Goal: Task Accomplishment & Management: Use online tool/utility

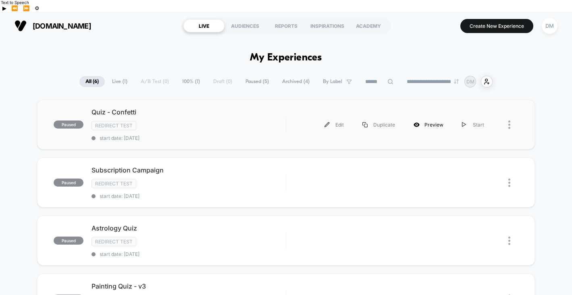
click at [415, 116] on div "Preview" at bounding box center [428, 125] width 48 height 18
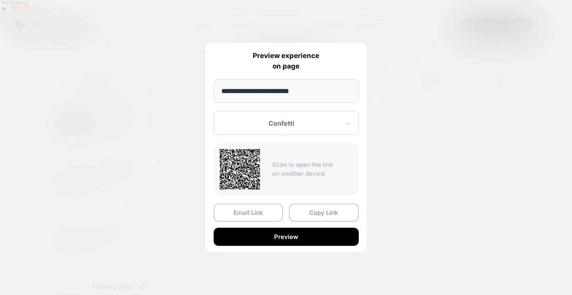
click at [421, 147] on div at bounding box center [286, 147] width 572 height 295
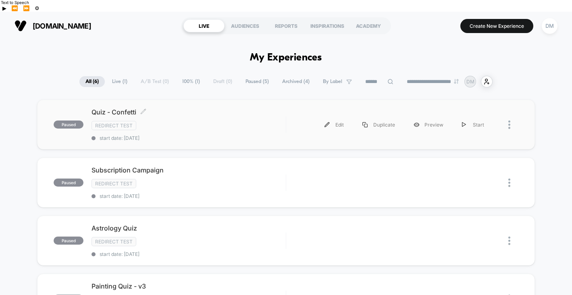
click at [268, 135] on span "start date: [DATE]" at bounding box center [188, 138] width 194 height 6
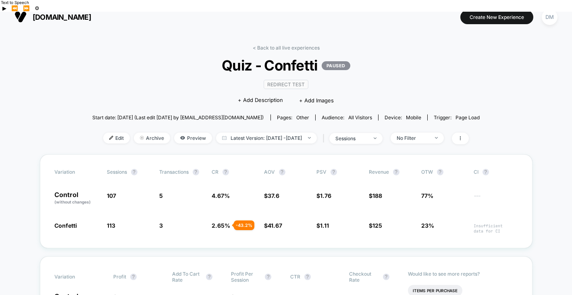
scroll to position [17, 0]
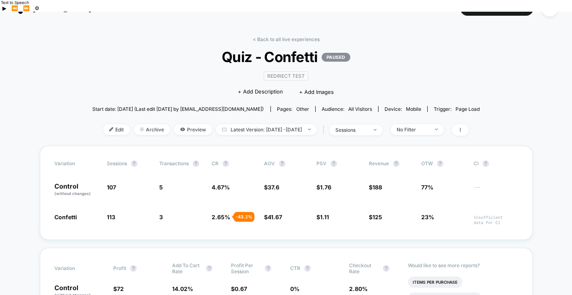
click at [293, 36] on link "< Back to all live experiences" at bounding box center [286, 39] width 67 height 6
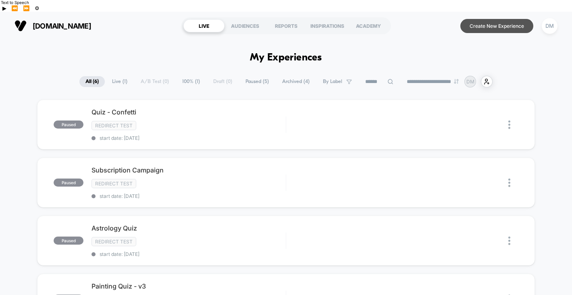
click at [488, 19] on button "Create New Experience" at bounding box center [496, 26] width 73 height 14
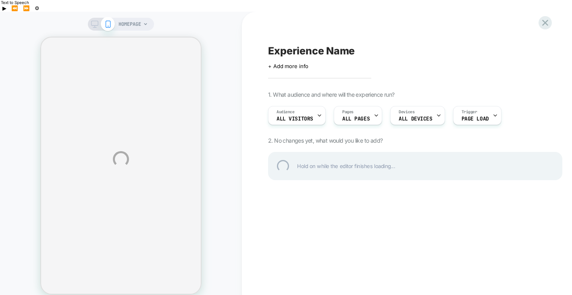
select select "**********"
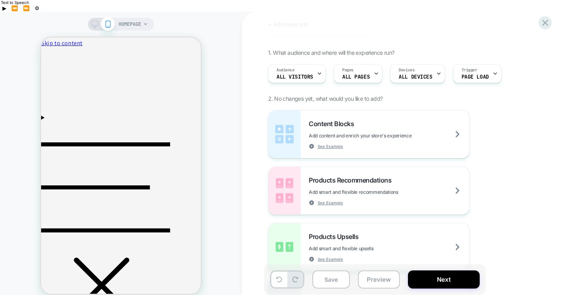
scroll to position [45, 0]
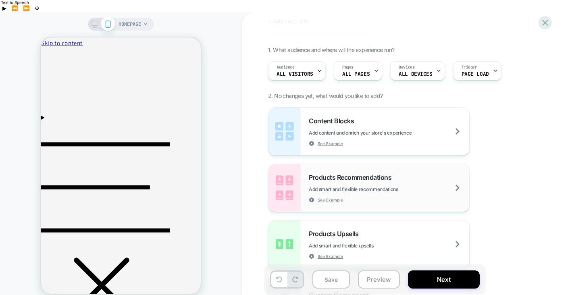
click at [347, 181] on div "Products Recommendations Add smart and flexible recommendations See Example" at bounding box center [389, 187] width 160 height 29
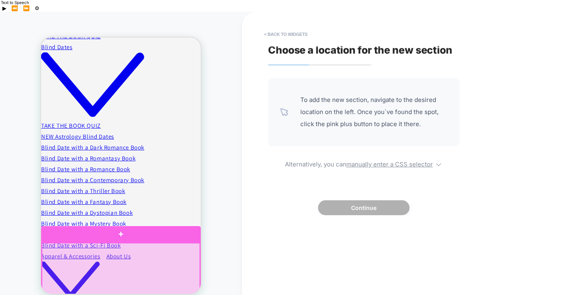
scroll to position [489, 0]
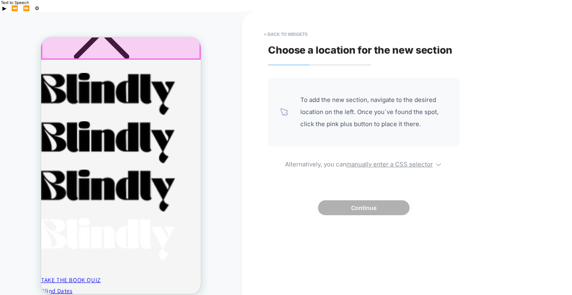
scroll to position [251, 0]
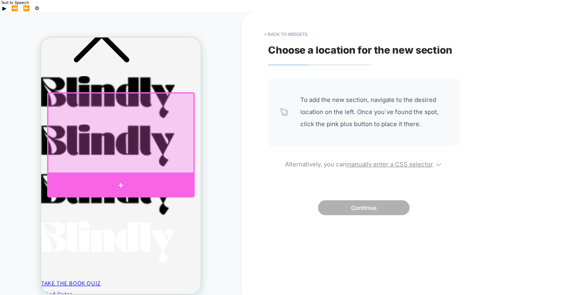
click at [113, 181] on div at bounding box center [121, 186] width 148 height 24
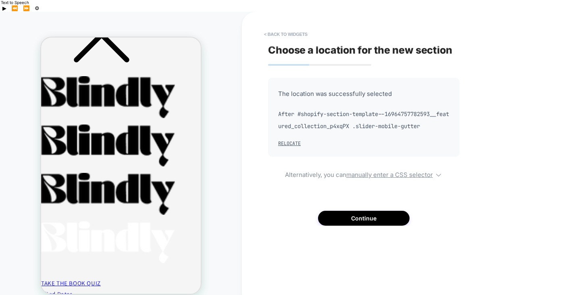
scroll to position [270, 0]
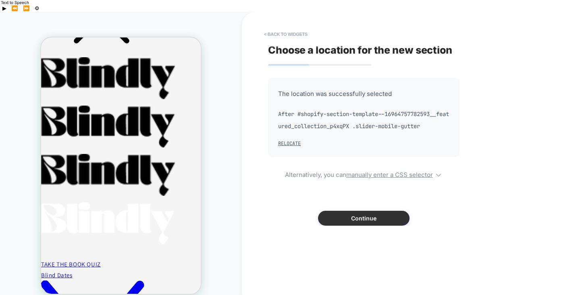
click at [0, 0] on button "Continue" at bounding box center [0, 0] width 0 height 0
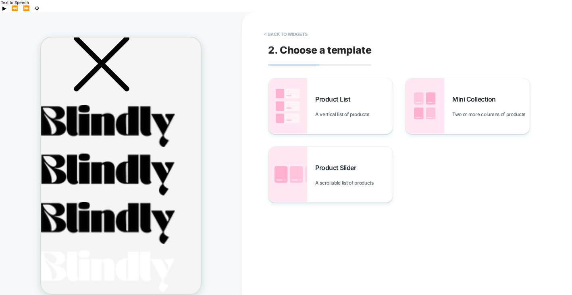
scroll to position [218, 0]
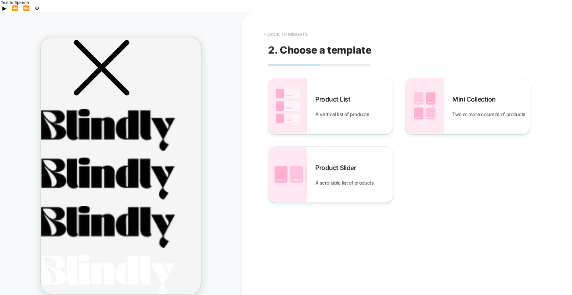
click at [295, 28] on button "< Back to widgets" at bounding box center [286, 34] width 52 height 13
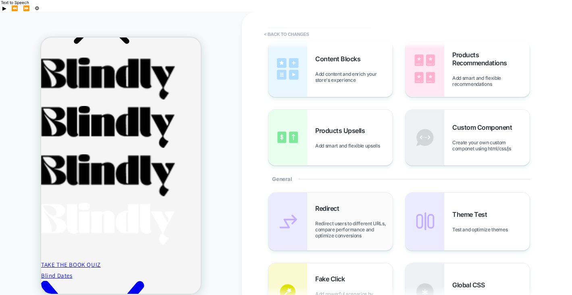
scroll to position [33, 0]
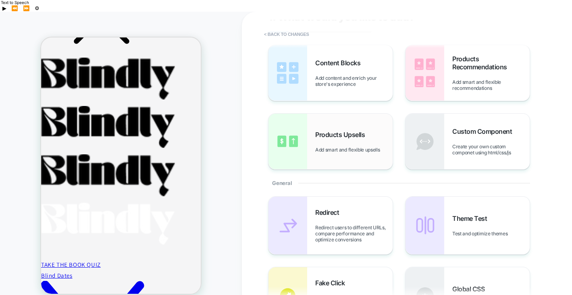
click at [345, 132] on div "Products Upsells Add smart and flexible upsells" at bounding box center [353, 142] width 77 height 22
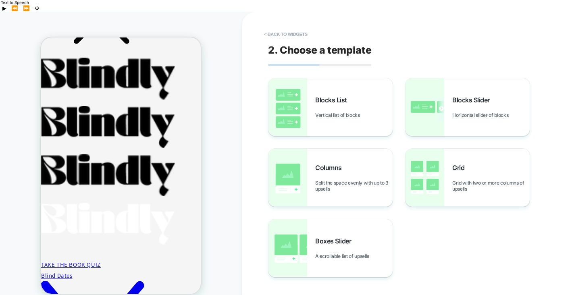
scroll to position [293, 0]
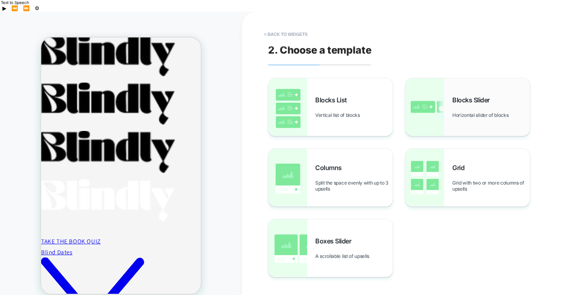
click at [0, 0] on div "Blocks Slider Horizontal slider of blocks" at bounding box center [0, 0] width 0 height 0
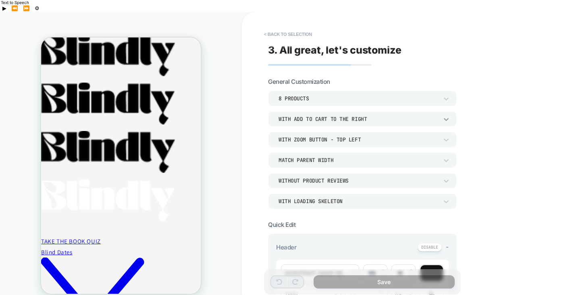
click at [447, 115] on icon at bounding box center [446, 119] width 8 height 8
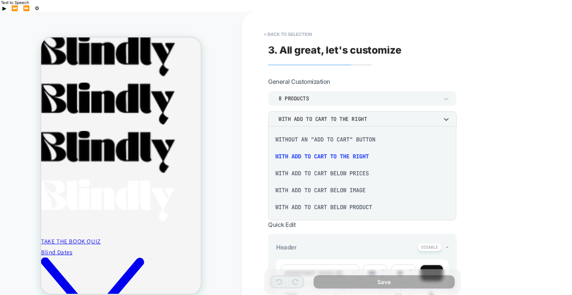
click at [0, 0] on div at bounding box center [0, 0] width 0 height 0
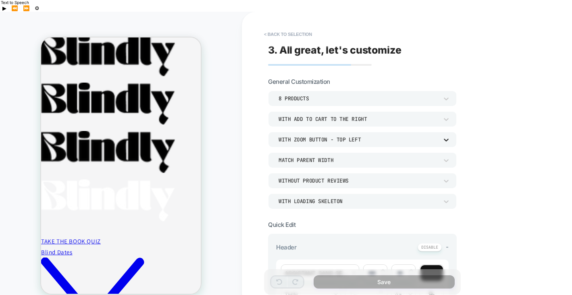
click at [446, 136] on icon at bounding box center [446, 140] width 8 height 8
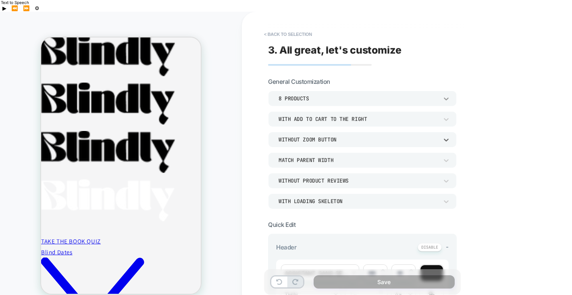
click at [0, 0] on icon at bounding box center [0, 0] width 0 height 0
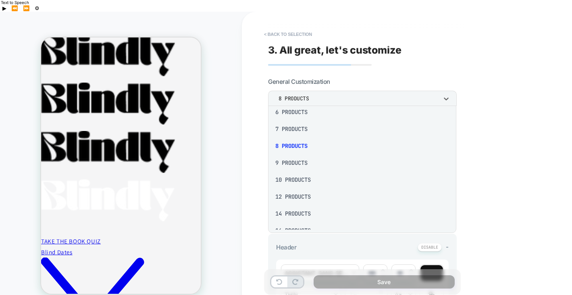
scroll to position [105, 0]
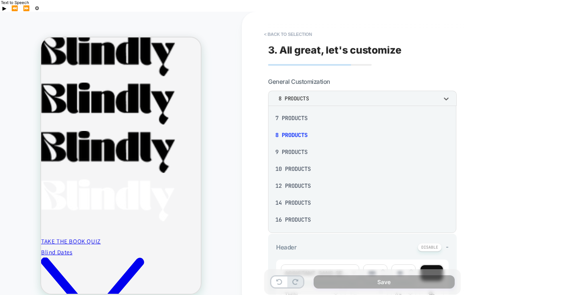
click at [312, 160] on div "10 Products" at bounding box center [362, 168] width 182 height 17
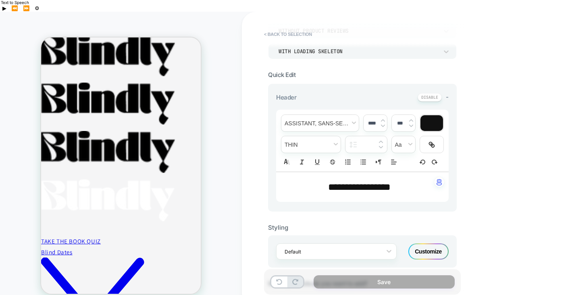
scroll to position [153, 0]
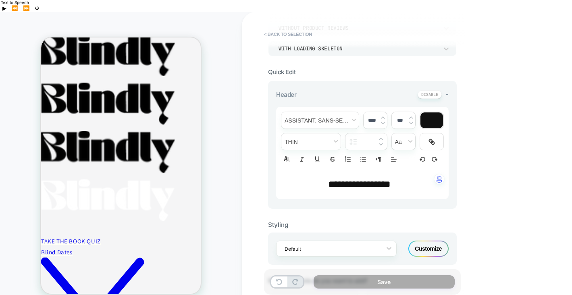
click at [386, 179] on span "**********" at bounding box center [359, 184] width 62 height 10
type input "****"
click at [386, 179] on span "**********" at bounding box center [359, 184] width 62 height 10
click at [386, 179] on span "****" at bounding box center [383, 184] width 15 height 10
click at [386, 179] on span "**********" at bounding box center [359, 184] width 62 height 10
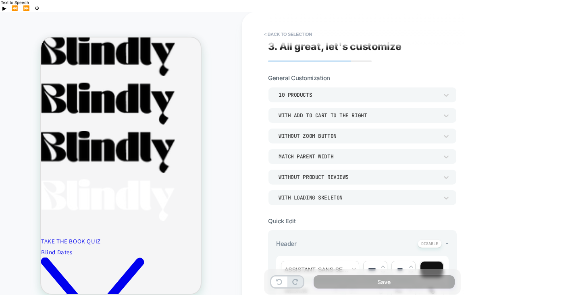
scroll to position [0, 0]
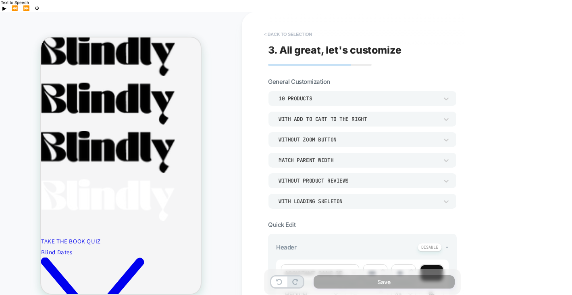
click at [0, 0] on button "< Back to selection" at bounding box center [0, 0] width 0 height 0
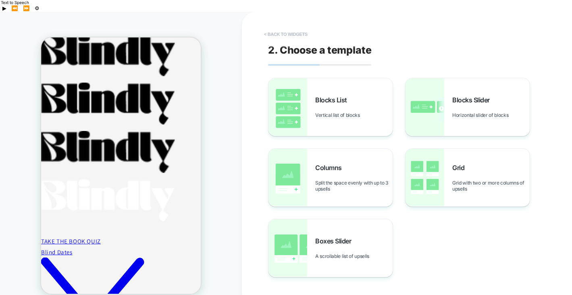
click at [286, 28] on button "< Back to widgets" at bounding box center [286, 34] width 52 height 13
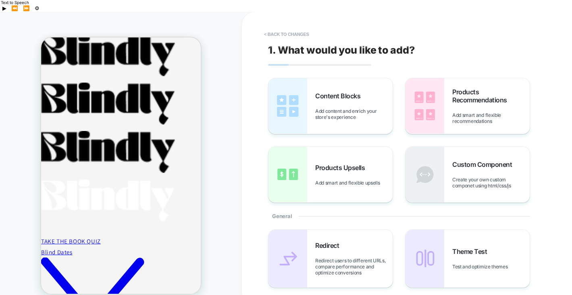
scroll to position [269, 0]
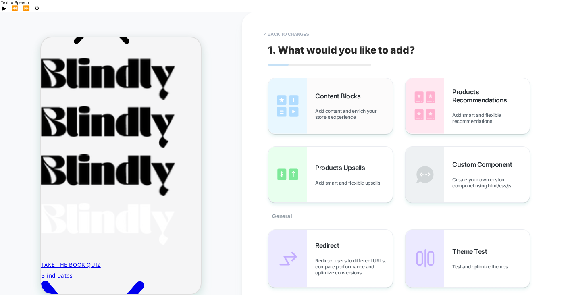
click at [322, 96] on div "Content Blocks Add content and enrich your store's experience" at bounding box center [353, 106] width 77 height 28
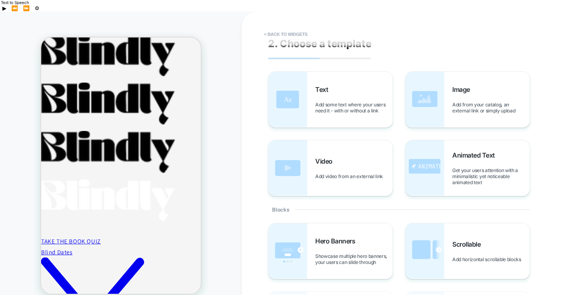
scroll to position [0, 0]
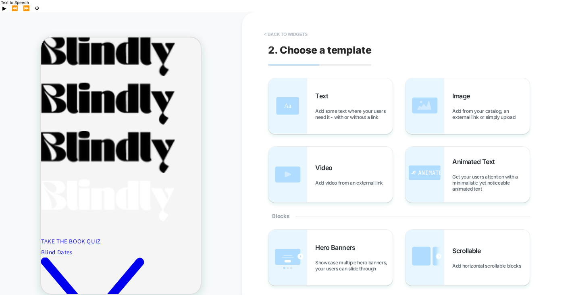
click at [291, 28] on button "< Back to widgets" at bounding box center [286, 34] width 52 height 13
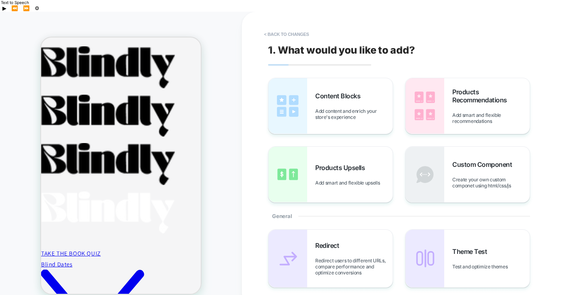
scroll to position [269, 0]
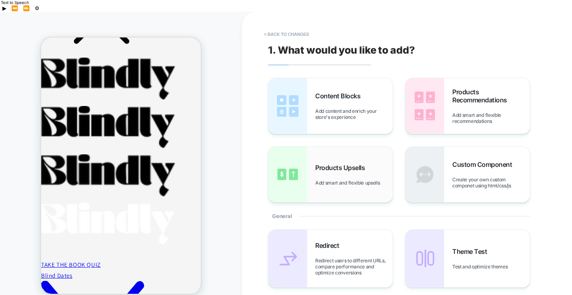
click at [315, 166] on div "Products Upsells Add smart and flexible upsells" at bounding box center [353, 175] width 77 height 22
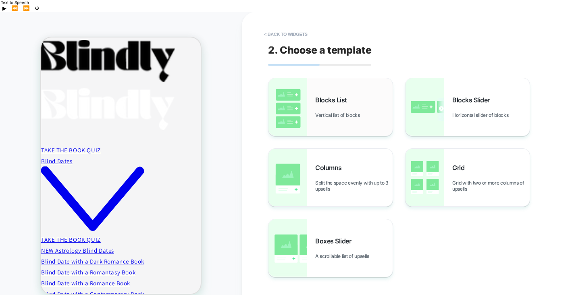
scroll to position [386, 0]
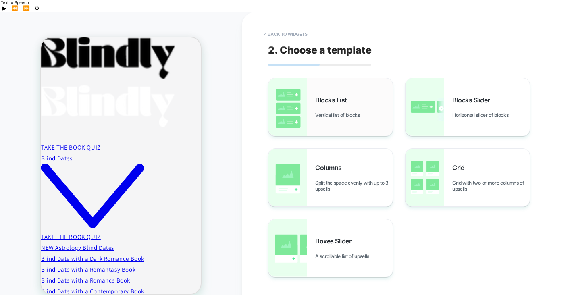
click at [319, 112] on span "Vertical list of blocks" at bounding box center [339, 115] width 49 height 6
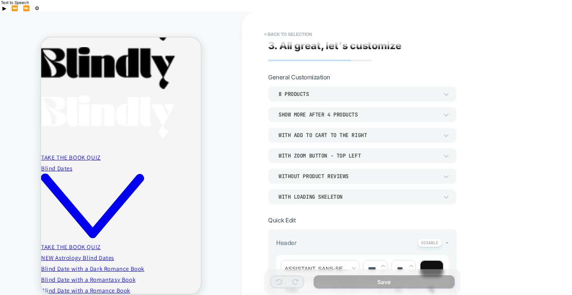
scroll to position [0, 0]
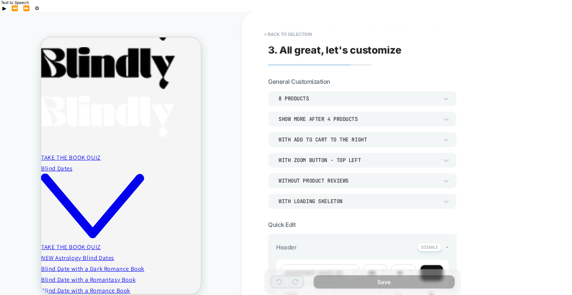
click at [495, 117] on div "**********" at bounding box center [419, 159] width 355 height 295
